Goal: Task Accomplishment & Management: Manage account settings

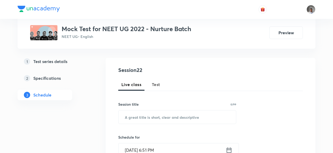
scroll to position [49, 0]
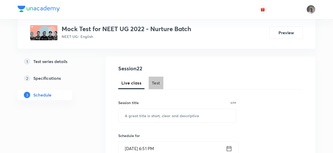
click at [153, 82] on span "Test" at bounding box center [156, 83] width 8 height 6
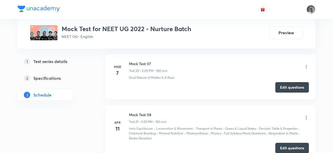
scroll to position [1167, 0]
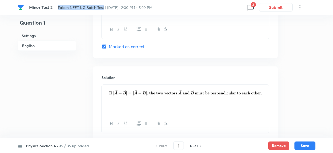
drag, startPoint x: 58, startPoint y: 8, endPoint x: 104, endPoint y: 8, distance: 45.7
click at [104, 8] on span "Falcon NEET UG Batch Test | Jul 7, 2024 · 2:00 PM - 5:20 PM" at bounding box center [105, 7] width 94 height 5
copy span "Falcon NEET UG Batch Test"
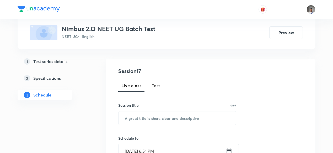
scroll to position [50, 0]
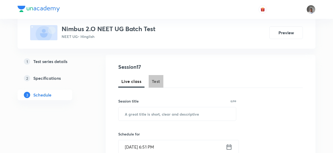
click at [155, 84] on span "Test" at bounding box center [156, 81] width 8 height 6
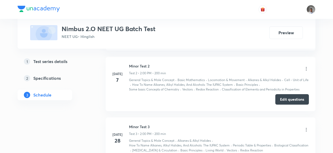
scroll to position [966, 0]
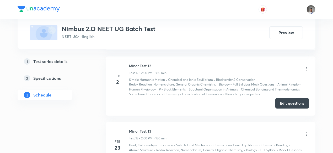
click at [294, 104] on button "Edit questions" at bounding box center [292, 103] width 34 height 10
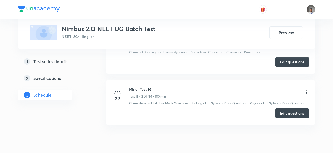
scroll to position [1201, 0]
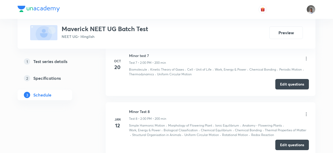
scroll to position [590, 0]
click at [306, 57] on icon at bounding box center [306, 58] width 5 height 5
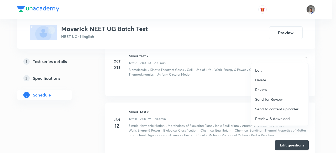
click at [270, 118] on p "Preview & download" at bounding box center [272, 119] width 35 height 6
click at [215, 103] on div at bounding box center [168, 76] width 336 height 153
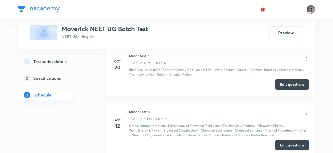
click at [215, 103] on li "Jan 12 Minor Test 8 Test 8 • 2:00 PM • 200 min Simple Harmonic Motion · Morphol…" at bounding box center [211, 130] width 210 height 55
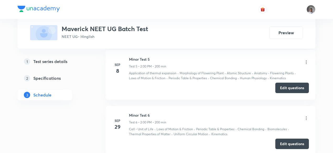
scroll to position [474, 0]
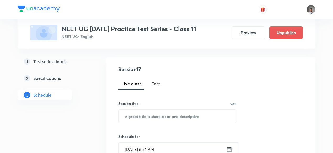
scroll to position [50, 0]
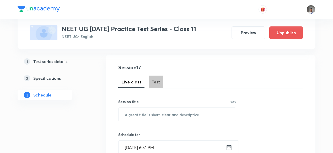
click at [157, 81] on span "Test" at bounding box center [156, 82] width 8 height 6
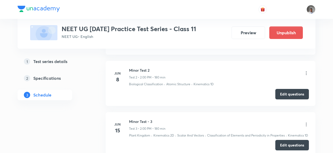
scroll to position [334, 0]
click at [280, 93] on button "Edit questions" at bounding box center [292, 93] width 34 height 10
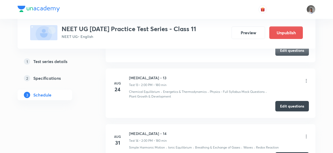
scroll to position [908, 0]
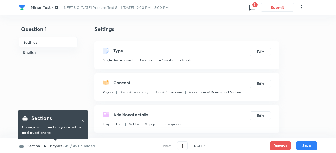
checkbox input "true"
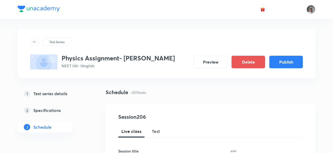
click at [164, 131] on div "Live class Test" at bounding box center [210, 131] width 185 height 13
click at [160, 132] on span "Test" at bounding box center [156, 132] width 8 height 6
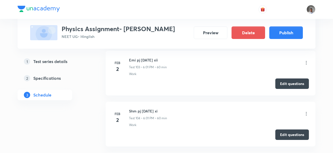
scroll to position [2733, 0]
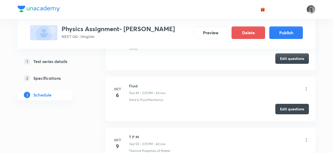
click at [282, 104] on button "Edit questions" at bounding box center [292, 109] width 34 height 10
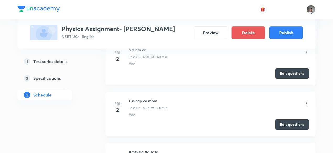
scroll to position [6538, 0]
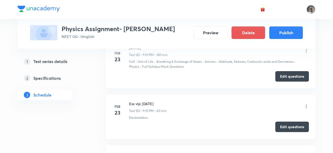
click at [284, 122] on button "Edit questions" at bounding box center [292, 127] width 34 height 10
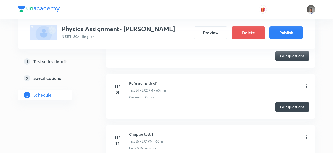
scroll to position [5047, 0]
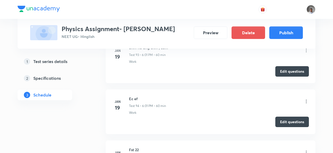
click at [280, 117] on button "Edit questions" at bounding box center [292, 122] width 34 height 10
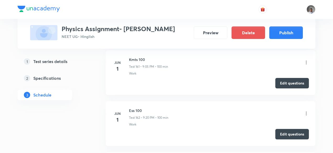
scroll to position [9455, 0]
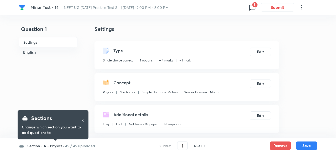
checkbox input "true"
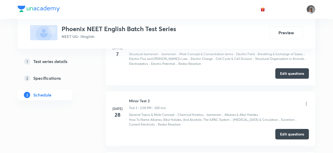
scroll to position [653, 0]
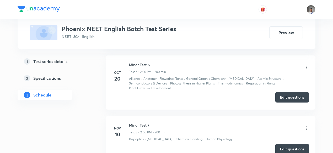
click at [284, 94] on button "Edit questions" at bounding box center [292, 97] width 34 height 10
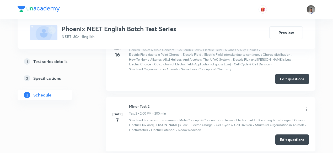
scroll to position [321, 0]
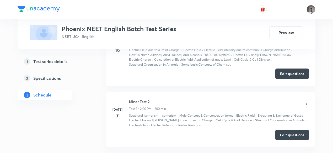
click at [279, 75] on button "Edit questions" at bounding box center [292, 74] width 34 height 10
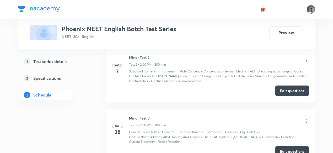
scroll to position [367, 0]
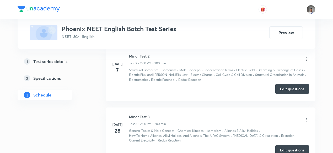
click at [277, 90] on button "Edit questions" at bounding box center [292, 89] width 34 height 10
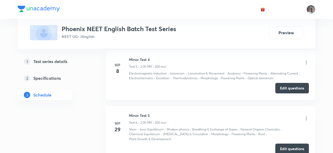
scroll to position [653, 0]
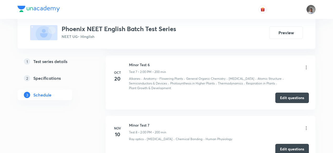
click at [309, 10] on img at bounding box center [311, 9] width 9 height 9
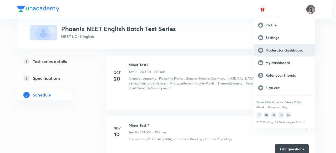
click at [276, 50] on p "Moderator dashboard" at bounding box center [287, 50] width 45 height 5
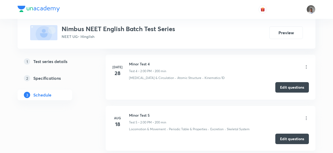
click at [278, 86] on button "Edit questions" at bounding box center [292, 87] width 34 height 10
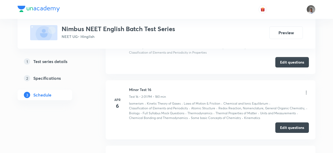
scroll to position [1065, 0]
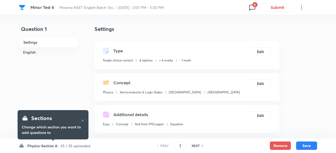
checkbox input "true"
click at [133, 28] on h4 "Settings" at bounding box center [186, 29] width 185 height 8
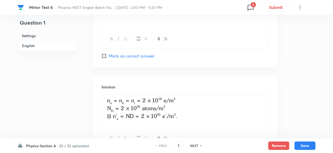
scroll to position [561, 0]
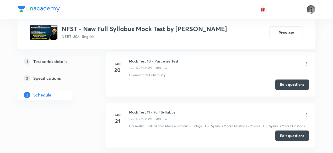
scroll to position [855, 0]
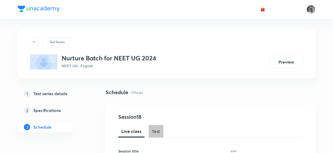
click at [157, 130] on span "Test" at bounding box center [156, 132] width 8 height 6
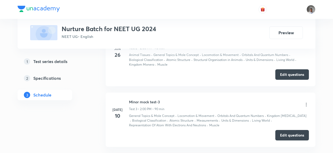
scroll to position [1192, 0]
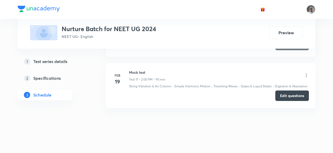
click at [293, 93] on button "Edit questions" at bounding box center [292, 96] width 34 height 10
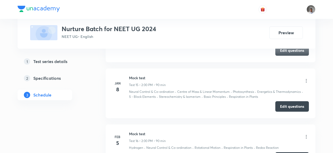
scroll to position [1079, 0]
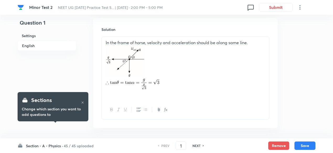
scroll to position [591, 0]
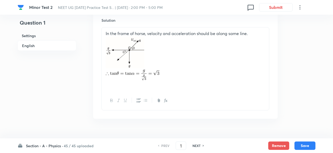
click at [196, 146] on h6 "NEXT" at bounding box center [197, 146] width 8 height 5
type input "2"
checkbox input "false"
checkbox input "true"
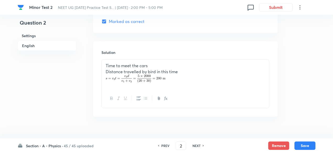
scroll to position [580, 0]
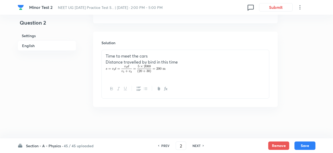
click at [196, 146] on h6 "NEXT" at bounding box center [197, 146] width 8 height 5
type input "3"
checkbox input "false"
checkbox input "true"
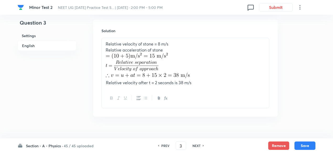
scroll to position [578, 0]
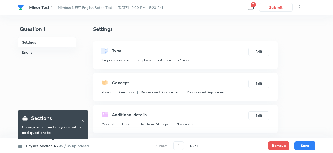
checkbox input "true"
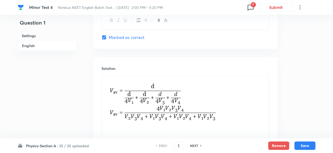
scroll to position [588, 0]
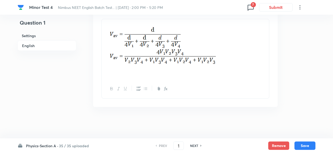
click at [197, 147] on h6 "NEXT" at bounding box center [194, 146] width 8 height 5
type input "2"
checkbox input "false"
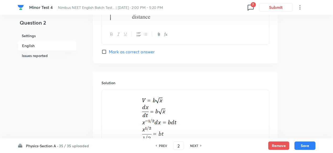
checkbox input "true"
click at [197, 147] on h6 "NEXT" at bounding box center [194, 146] width 8 height 5
type input "3"
checkbox input "false"
checkbox input "true"
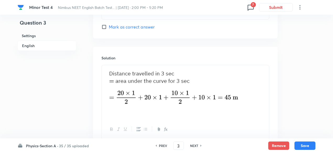
click at [197, 147] on h6 "NEXT" at bounding box center [194, 146] width 8 height 5
type input "4"
checkbox input "false"
checkbox input "true"
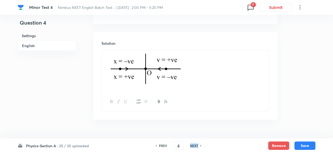
click at [197, 147] on h6 "NEXT" at bounding box center [194, 146] width 8 height 5
type input "5"
checkbox input "false"
checkbox input "true"
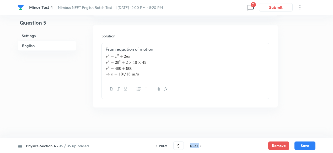
click at [197, 147] on h6 "NEXT" at bounding box center [194, 146] width 8 height 5
type input "6"
checkbox input "false"
checkbox input "true"
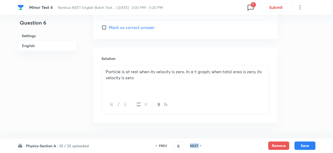
click at [197, 147] on h6 "NEXT" at bounding box center [194, 146] width 8 height 5
type input "7"
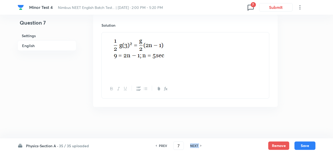
scroll to position [557, 0]
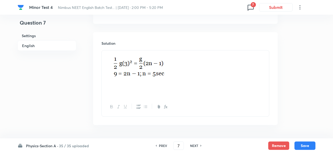
checkbox input "true"
click at [197, 147] on h6 "NEXT" at bounding box center [194, 146] width 8 height 5
type input "8"
checkbox input "false"
checkbox input "true"
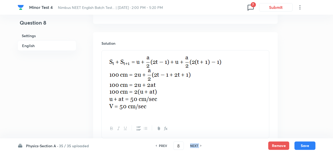
click at [197, 147] on h6 "NEXT" at bounding box center [194, 146] width 8 height 5
type input "9"
checkbox input "false"
checkbox input "true"
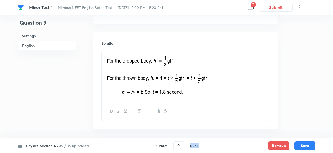
click at [197, 147] on h6 "NEXT" at bounding box center [194, 146] width 8 height 5
type input "10"
checkbox input "true"
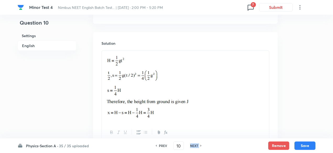
click at [197, 147] on h6 "NEXT" at bounding box center [194, 146] width 8 height 5
type input "11"
checkbox input "false"
checkbox input "true"
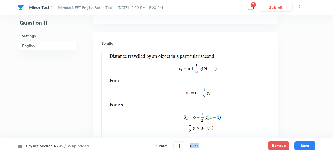
click at [197, 147] on h6 "NEXT" at bounding box center [194, 146] width 8 height 5
type input "12"
checkbox input "false"
checkbox input "true"
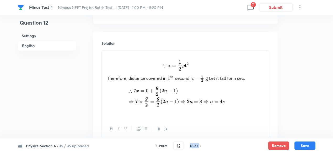
click at [197, 147] on h6 "NEXT" at bounding box center [194, 146] width 8 height 5
type input "13"
checkbox input "false"
checkbox input "true"
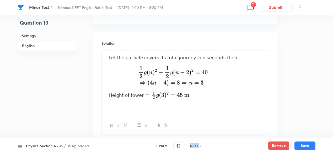
click at [197, 147] on h6 "NEXT" at bounding box center [194, 146] width 8 height 5
type input "14"
checkbox input "false"
checkbox input "true"
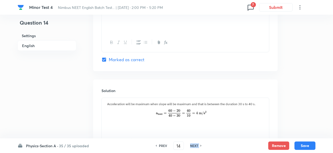
click at [197, 147] on h6 "NEXT" at bounding box center [194, 146] width 8 height 5
type input "15"
checkbox input "true"
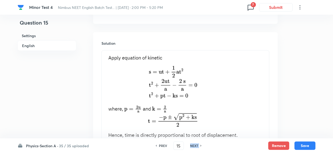
click at [197, 147] on h6 "NEXT" at bounding box center [194, 146] width 8 height 5
type input "16"
checkbox input "false"
checkbox input "true"
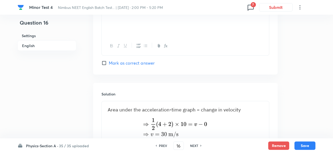
scroll to position [588, 0]
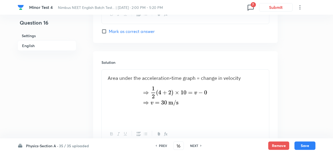
click at [197, 147] on h6 "NEXT" at bounding box center [194, 146] width 8 height 5
type input "17"
checkbox input "false"
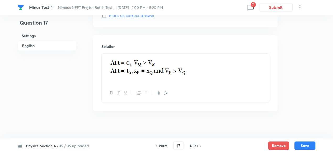
checkbox input "true"
click at [197, 147] on h6 "NEXT" at bounding box center [194, 146] width 8 height 5
type input "18"
checkbox input "true"
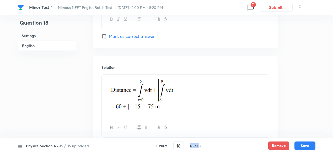
click at [197, 147] on h6 "NEXT" at bounding box center [194, 146] width 8 height 5
type input "19"
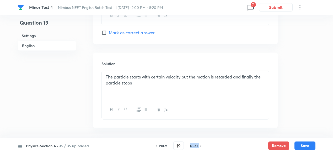
checkbox input "true"
checkbox input "false"
click at [197, 147] on h6 "NEXT" at bounding box center [194, 146] width 8 height 5
type input "20"
checkbox input "false"
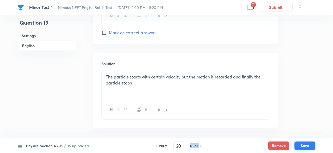
checkbox input "true"
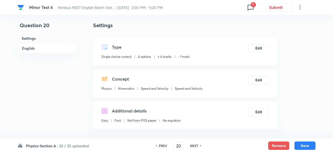
scroll to position [0, 0]
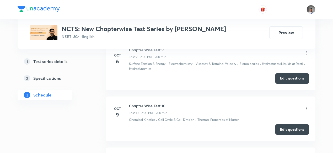
scroll to position [680, 0]
click at [284, 129] on button "Edit questions" at bounding box center [292, 129] width 34 height 10
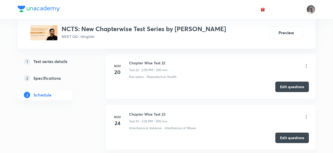
scroll to position [1336, 0]
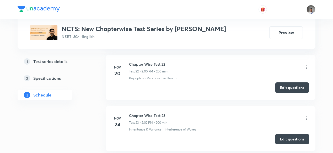
click at [287, 85] on button "Edit questions" at bounding box center [292, 88] width 34 height 10
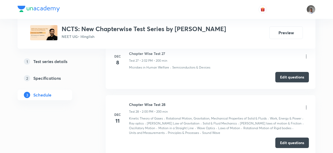
scroll to position [1602, 0]
click at [280, 77] on button "Edit questions" at bounding box center [292, 77] width 34 height 10
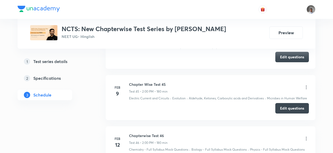
scroll to position [2591, 0]
click at [282, 103] on button "Edit questions" at bounding box center [292, 108] width 34 height 10
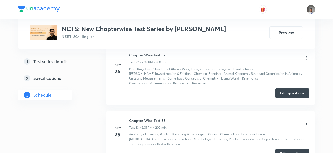
scroll to position [1879, 0]
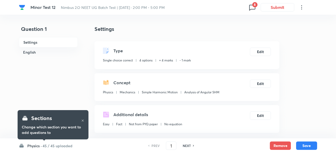
checkbox input "true"
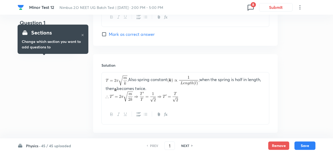
scroll to position [560, 0]
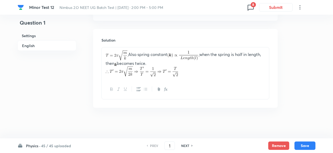
click at [188, 145] on h6 "NEXT" at bounding box center [185, 146] width 8 height 5
type input "2"
checkbox input "true"
checkbox input "false"
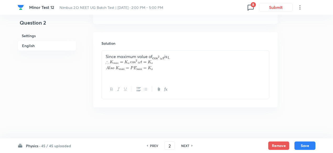
click at [188, 145] on h6 "NEXT" at bounding box center [185, 146] width 8 height 5
type input "3"
checkbox input "true"
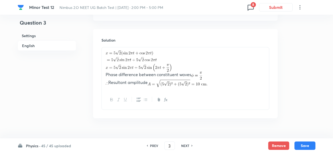
click at [188, 145] on h6 "NEXT" at bounding box center [185, 146] width 8 height 5
type input "4"
checkbox input "false"
checkbox input "true"
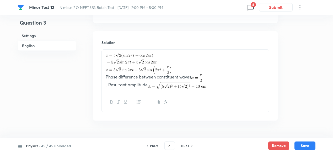
click at [188, 145] on h6 "NEXT" at bounding box center [185, 146] width 8 height 5
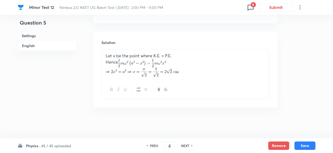
type input "5"
checkbox input "false"
checkbox input "true"
click at [188, 145] on h6 "NEXT" at bounding box center [185, 146] width 8 height 5
type input "6"
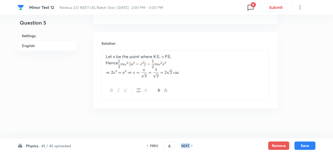
checkbox input "false"
checkbox input "true"
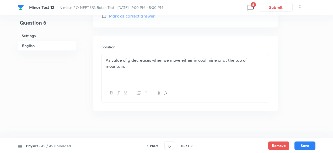
click at [188, 145] on h6 "NEXT" at bounding box center [185, 146] width 8 height 5
type input "7"
checkbox input "false"
checkbox input "true"
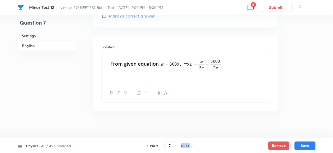
click at [188, 145] on h6 "NEXT" at bounding box center [185, 146] width 8 height 5
type input "8"
checkbox input "true"
checkbox input "false"
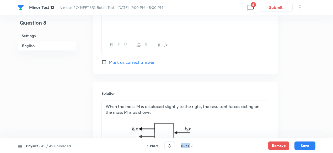
click at [188, 145] on h6 "NEXT" at bounding box center [185, 146] width 8 height 5
type input "9"
checkbox input "false"
checkbox input "true"
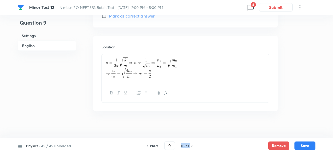
click at [188, 145] on h6 "NEXT" at bounding box center [185, 146] width 8 height 5
type input "10"
checkbox input "true"
checkbox input "false"
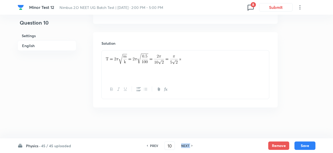
click at [188, 145] on h6 "NEXT" at bounding box center [185, 146] width 8 height 5
type input "11"
checkbox input "false"
checkbox input "true"
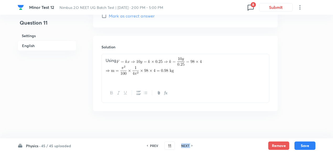
click at [188, 145] on h6 "NEXT" at bounding box center [185, 146] width 8 height 5
type input "12"
checkbox input "false"
checkbox input "true"
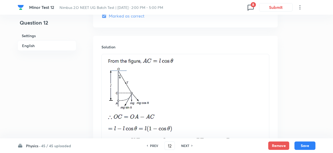
click at [188, 145] on h6 "NEXT" at bounding box center [185, 146] width 8 height 5
type input "13"
checkbox input "true"
checkbox input "false"
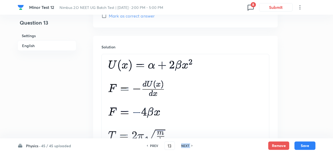
click at [188, 145] on h6 "NEXT" at bounding box center [185, 146] width 8 height 5
type input "14"
checkbox input "true"
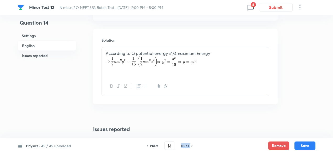
click at [188, 145] on h6 "NEXT" at bounding box center [185, 146] width 8 height 5
type input "15"
checkbox input "true"
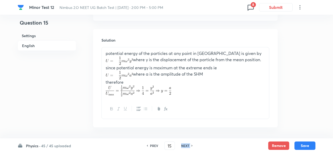
click at [188, 145] on h6 "NEXT" at bounding box center [185, 146] width 8 height 5
type input "16"
checkbox input "true"
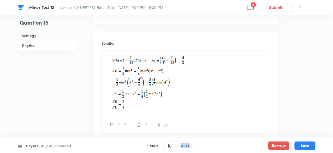
click at [188, 145] on h6 "NEXT" at bounding box center [185, 146] width 8 height 5
type input "17"
checkbox input "false"
checkbox input "true"
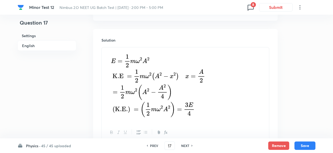
click at [188, 145] on h6 "NEXT" at bounding box center [185, 146] width 8 height 5
type input "18"
checkbox input "false"
checkbox input "true"
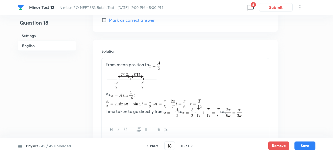
click at [188, 145] on h6 "NEXT" at bounding box center [185, 146] width 8 height 5
type input "19"
checkbox input "false"
checkbox input "true"
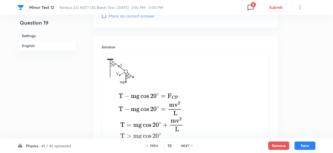
click at [188, 145] on h6 "NEXT" at bounding box center [185, 146] width 8 height 5
type input "20"
checkbox input "true"
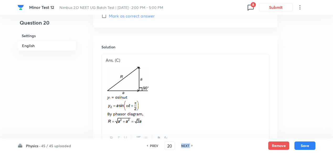
click at [188, 145] on h6 "NEXT" at bounding box center [185, 146] width 8 height 5
type input "21"
checkbox input "true"
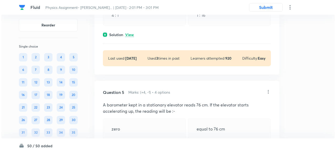
scroll to position [646, 0]
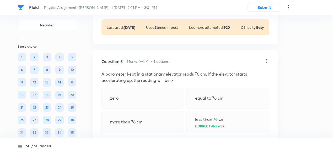
click at [290, 7] on icon at bounding box center [288, 7] width 6 height 6
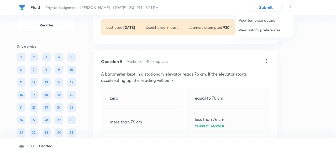
click at [253, 30] on span "View autofill preferences" at bounding box center [264, 30] width 51 height 6
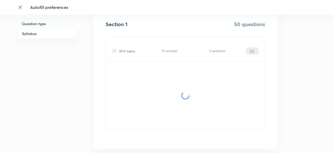
scroll to position [176, 0]
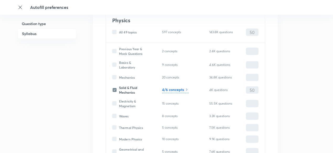
click at [175, 91] on h6 "4/6 concepts" at bounding box center [173, 90] width 22 height 6
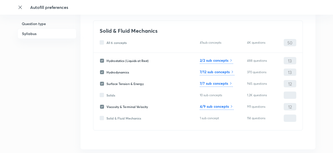
scroll to position [34, 0]
click at [17, 7] on header "Autofill preferences" at bounding box center [166, 7] width 333 height 15
click at [18, 7] on icon at bounding box center [20, 7] width 5 height 5
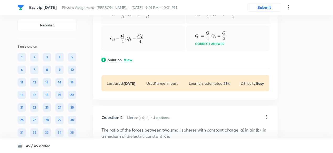
scroll to position [77, 0]
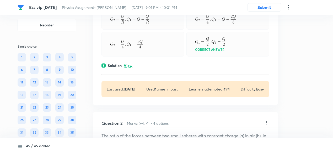
click at [126, 66] on p "View" at bounding box center [128, 66] width 9 height 4
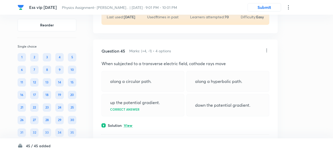
scroll to position [7071, 0]
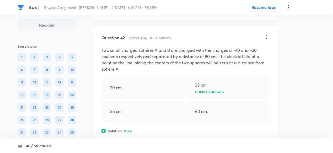
scroll to position [6442, 0]
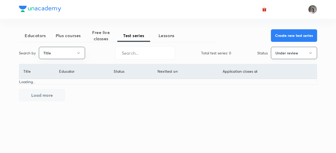
click at [291, 53] on button "Under review" at bounding box center [294, 53] width 46 height 12
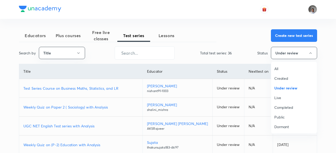
click at [277, 69] on span "All" at bounding box center [293, 69] width 39 height 6
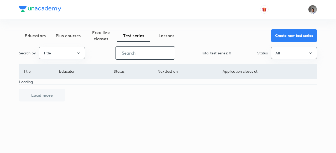
click at [155, 57] on input "text" at bounding box center [144, 52] width 59 height 13
paste input "Falcon NEET UG Batch Test"
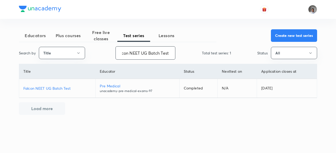
type input "Falcon NEET UG Batch Test"
click at [68, 89] on p "Falcon NEET UG Batch Test" at bounding box center [57, 89] width 68 height 6
click at [165, 52] on input "Falcon NEET UG Batch Test" at bounding box center [145, 52] width 59 height 13
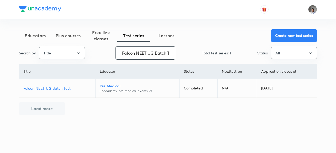
click at [165, 52] on input "Falcon NEET UG Batch Test" at bounding box center [145, 52] width 59 height 13
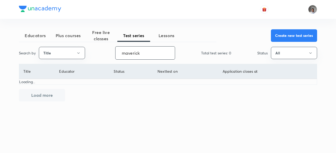
type input "maverick"
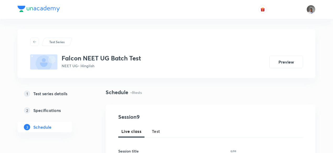
drag, startPoint x: 0, startPoint y: 0, endPoint x: 157, endPoint y: 127, distance: 201.9
click at [157, 127] on button "Test" at bounding box center [156, 131] width 15 height 13
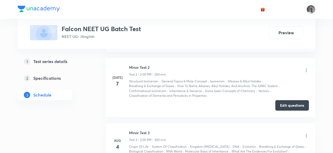
scroll to position [340, 0]
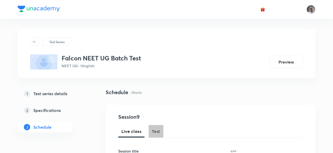
click at [157, 131] on span "Test" at bounding box center [156, 132] width 8 height 6
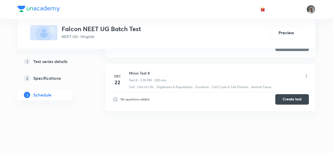
scroll to position [683, 0]
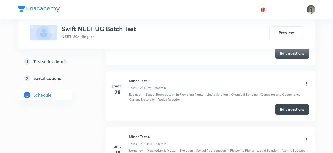
scroll to position [380, 0]
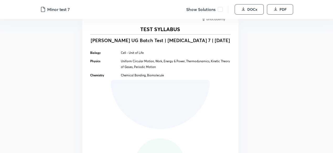
scroll to position [261, 0]
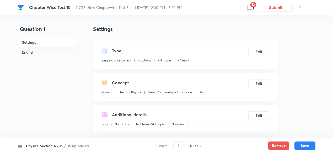
click at [250, 6] on icon at bounding box center [251, 7] width 8 height 8
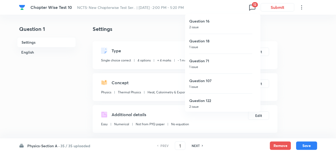
click at [216, 23] on h6 "Question 16" at bounding box center [220, 21] width 63 height 6
type input "16"
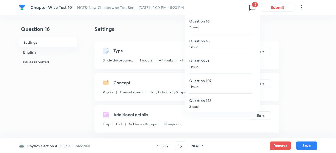
checkbox input "false"
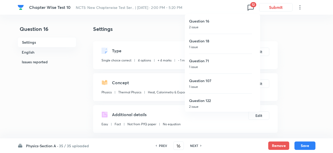
checkbox input "true"
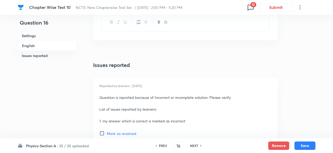
scroll to position [621, 0]
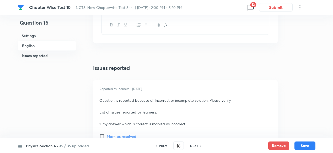
click at [251, 9] on icon at bounding box center [251, 7] width 8 height 8
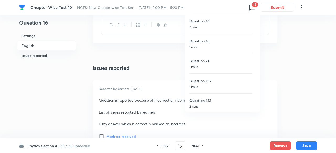
click at [79, 74] on div at bounding box center [168, 76] width 336 height 153
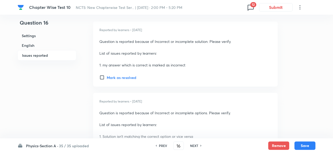
scroll to position [736, 0]
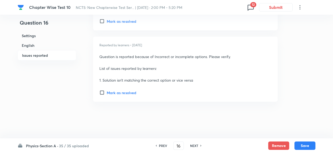
click at [78, 147] on h6 "35 / 35 uploaded" at bounding box center [74, 147] width 30 height 6
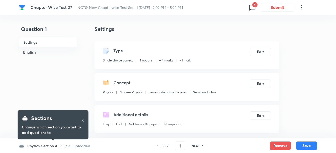
checkbox input "true"
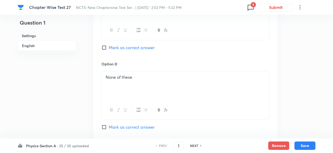
scroll to position [557, 0]
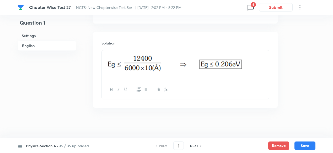
click at [197, 146] on h6 "NEXT" at bounding box center [194, 146] width 8 height 5
type input "2"
checkbox input "false"
checkbox input "true"
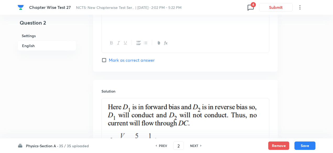
click at [197, 146] on h6 "NEXT" at bounding box center [194, 146] width 8 height 5
type input "3"
checkbox input "true"
checkbox input "false"
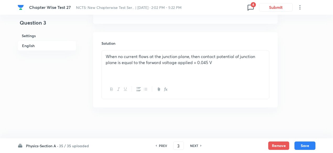
click at [197, 146] on h6 "NEXT" at bounding box center [194, 146] width 8 height 5
type input "4"
checkbox input "false"
checkbox input "true"
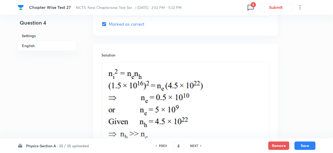
click at [197, 146] on h6 "NEXT" at bounding box center [194, 146] width 8 height 5
type input "5"
checkbox input "false"
checkbox input "true"
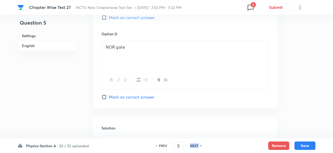
click at [197, 146] on h6 "NEXT" at bounding box center [194, 146] width 8 height 5
type input "6"
checkbox input "true"
checkbox input "false"
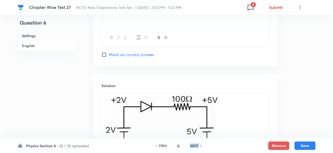
click at [197, 146] on h6 "NEXT" at bounding box center [194, 146] width 8 height 5
type input "7"
checkbox input "false"
checkbox input "true"
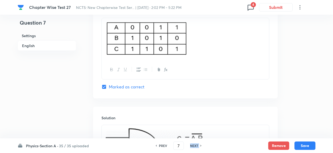
click at [197, 146] on h6 "NEXT" at bounding box center [194, 146] width 8 height 5
type input "8"
checkbox input "true"
checkbox input "false"
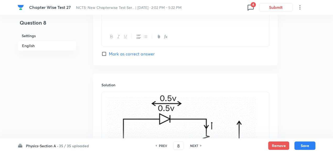
scroll to position [557, 0]
